Goal: Task Accomplishment & Management: Complete application form

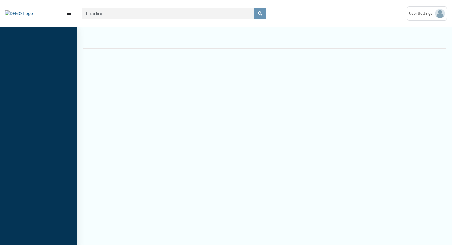
scroll to position [223, 77]
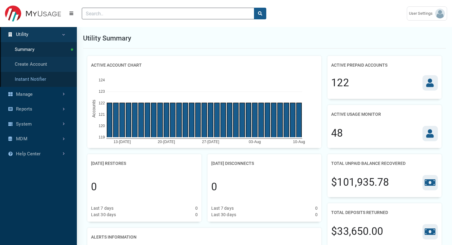
click at [42, 78] on link "Instant Notifier" at bounding box center [38, 79] width 77 height 15
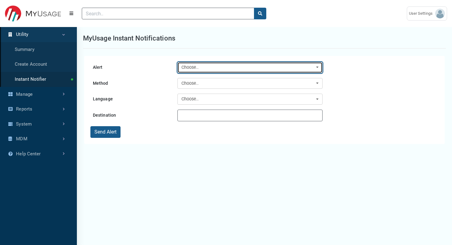
click at [208, 67] on div "Choose.." at bounding box center [247, 67] width 133 height 7
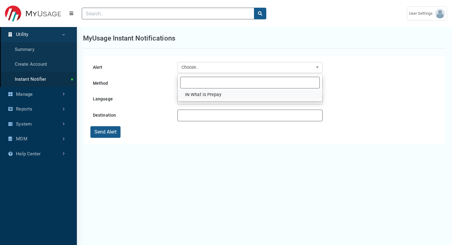
click at [200, 95] on span "IN What is Prepay" at bounding box center [203, 95] width 36 height 7
select select "179"
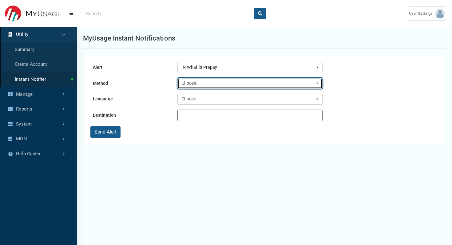
click at [198, 83] on div "Choose.." at bounding box center [247, 83] width 133 height 7
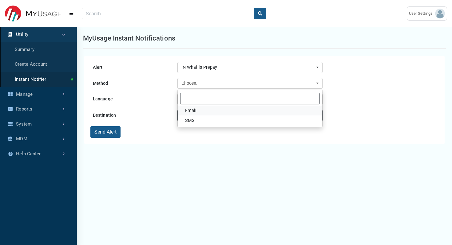
click at [191, 110] on span "Email" at bounding box center [191, 111] width 12 height 7
select select "Email"
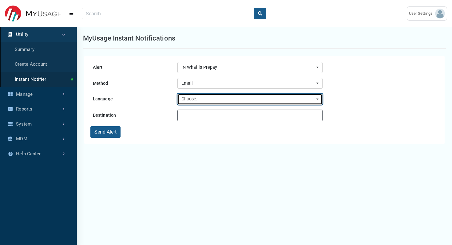
click at [204, 101] on div "Choose.." at bounding box center [247, 99] width 133 height 7
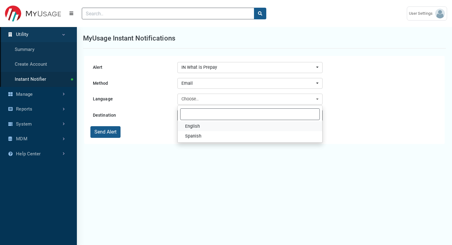
click at [197, 126] on span "English" at bounding box center [192, 126] width 15 height 7
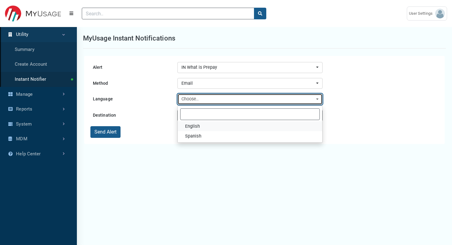
select select "en-us"
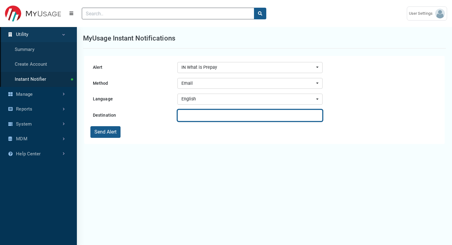
click at [189, 117] on input "text" at bounding box center [249, 116] width 145 height 12
